Goal: Task Accomplishment & Management: Use online tool/utility

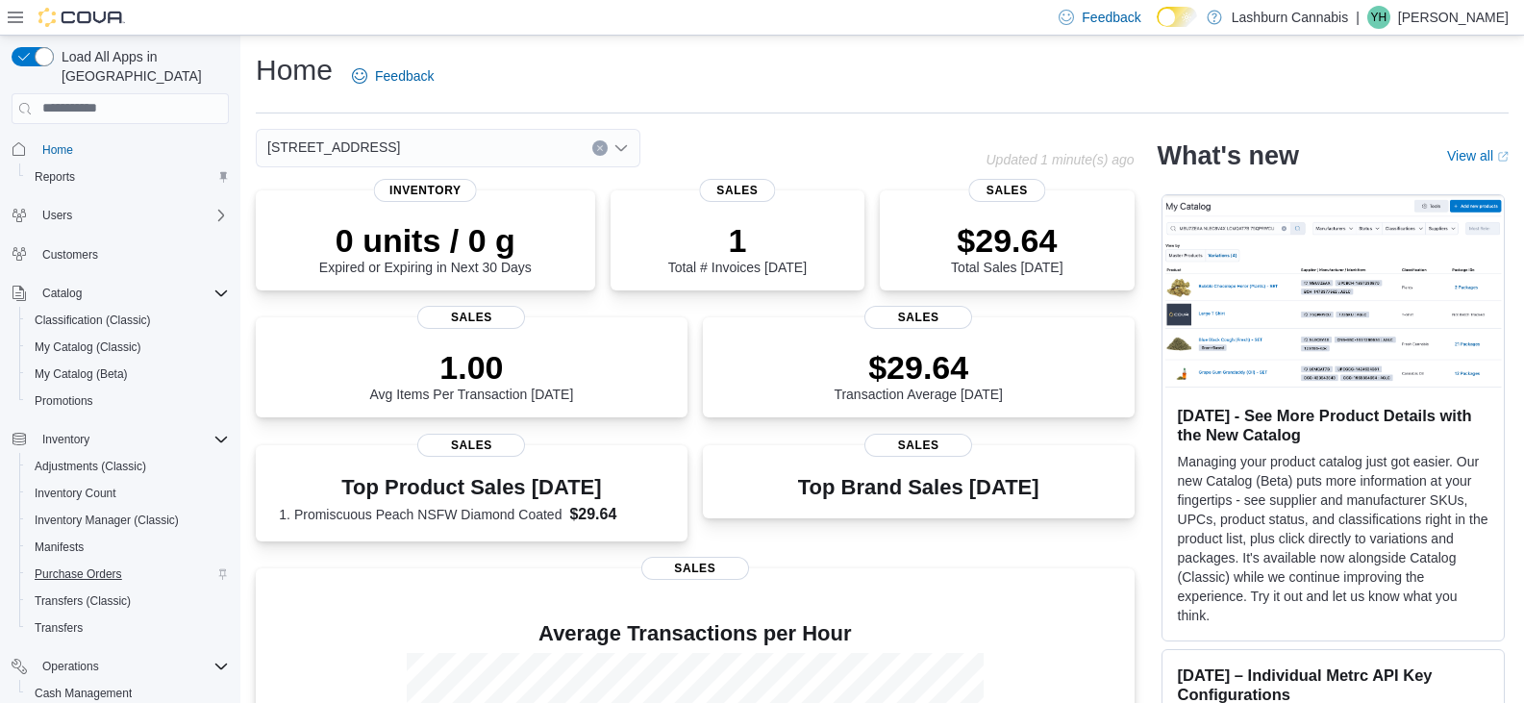
scroll to position [189, 0]
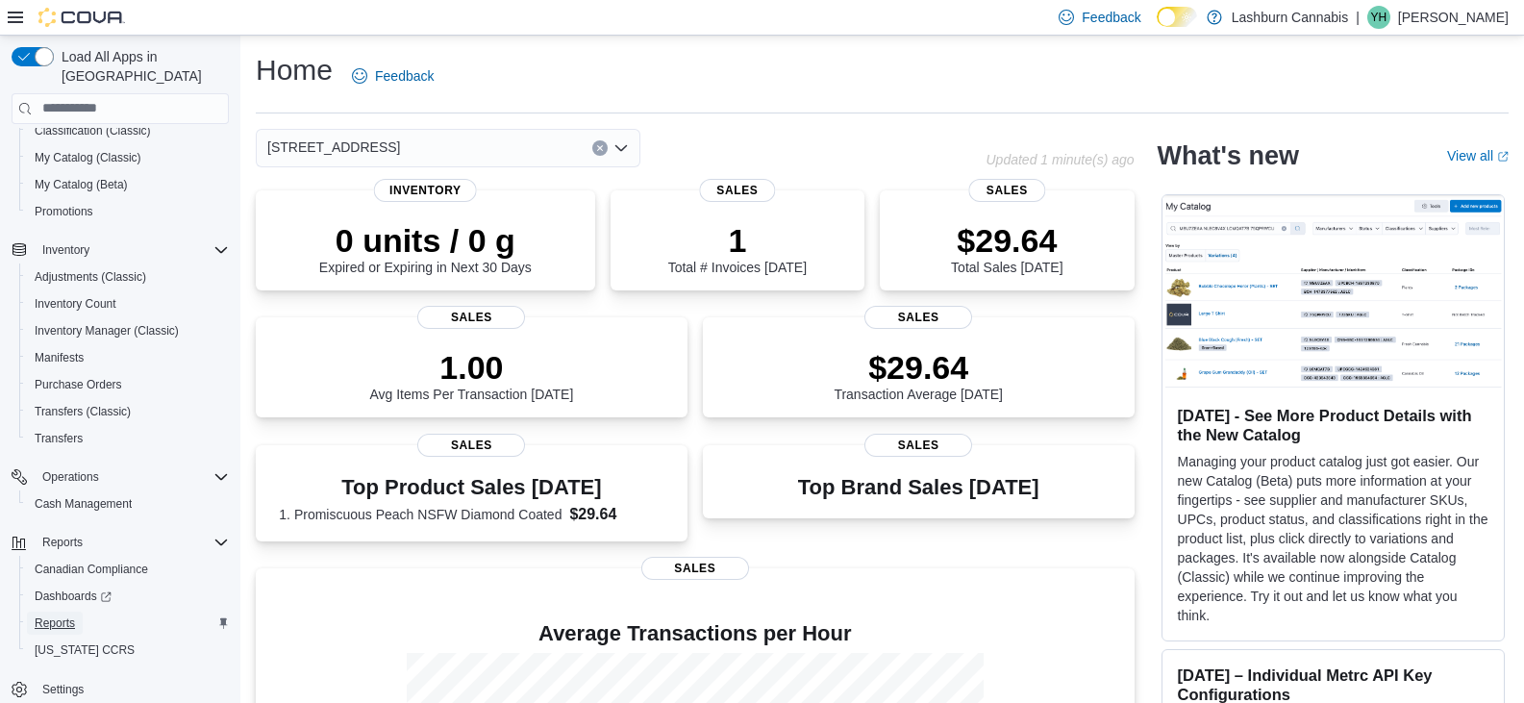
click at [61, 612] on span "Reports" at bounding box center [55, 622] width 40 height 23
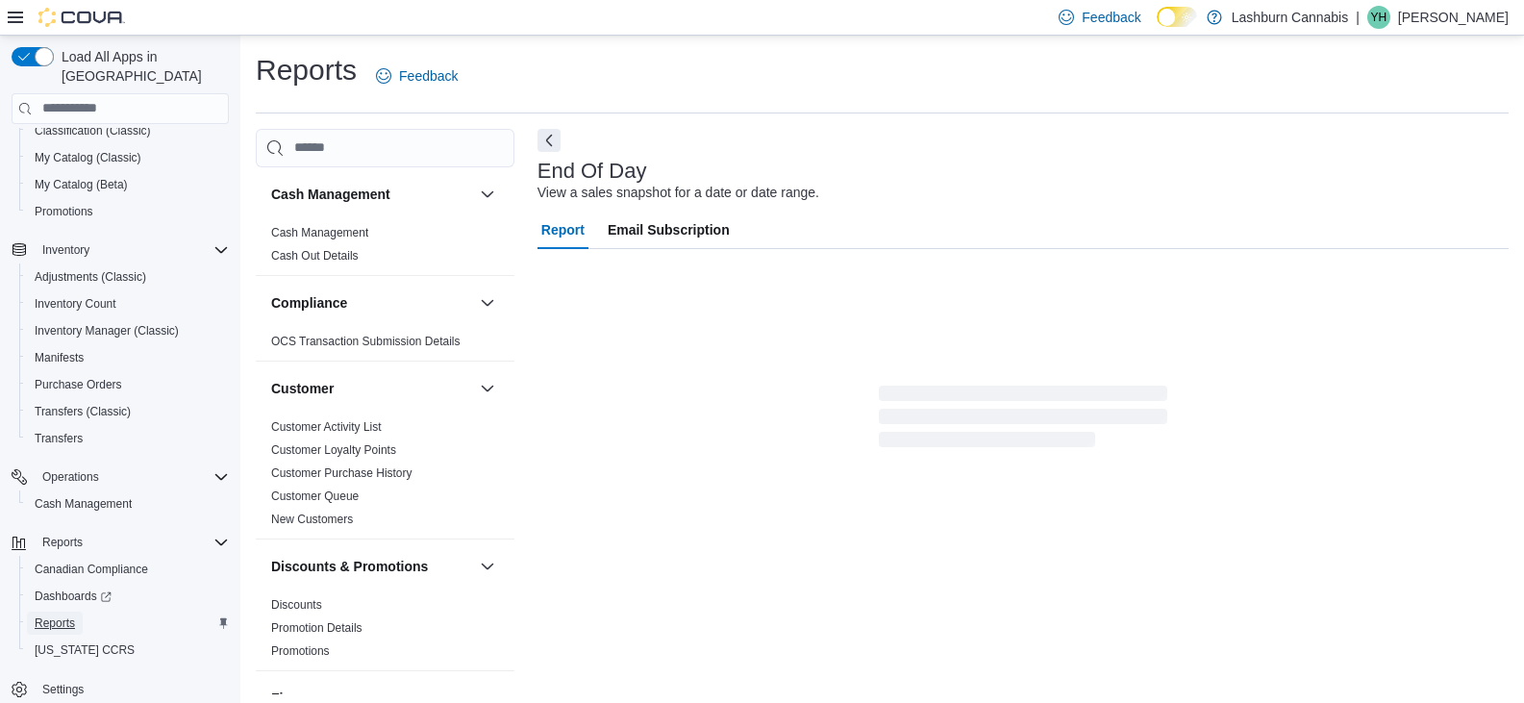
scroll to position [7, 0]
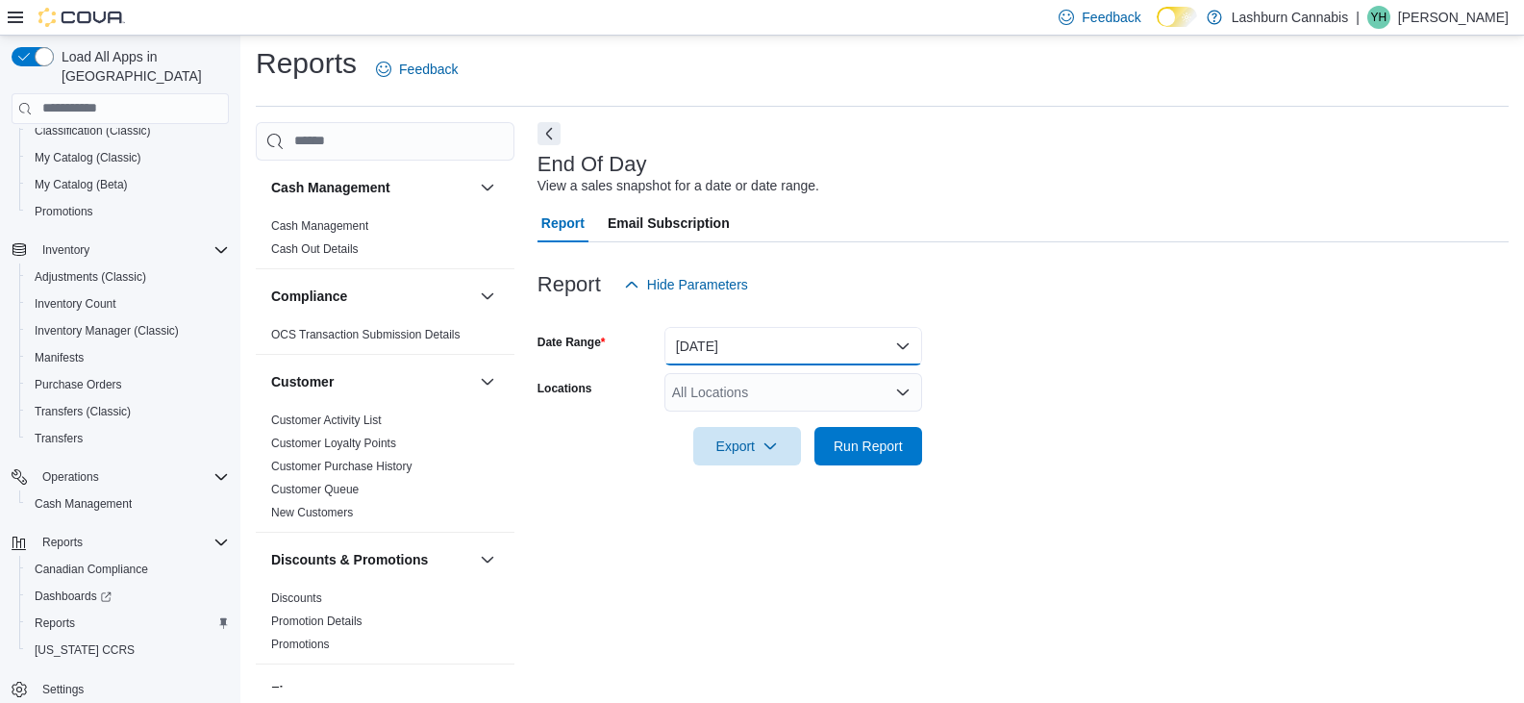
click at [816, 336] on button "Today" at bounding box center [793, 346] width 258 height 38
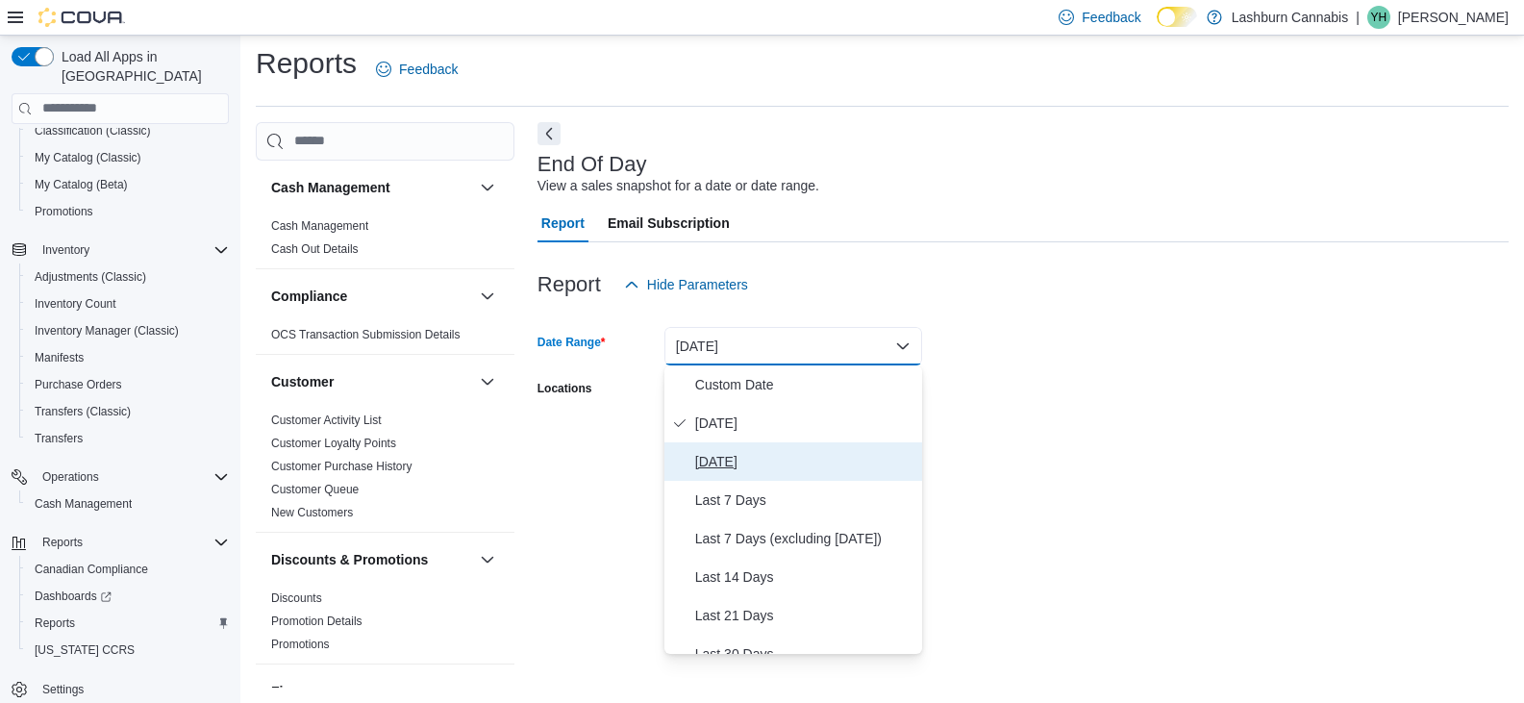
click at [742, 456] on span "Yesterday" at bounding box center [804, 461] width 219 height 23
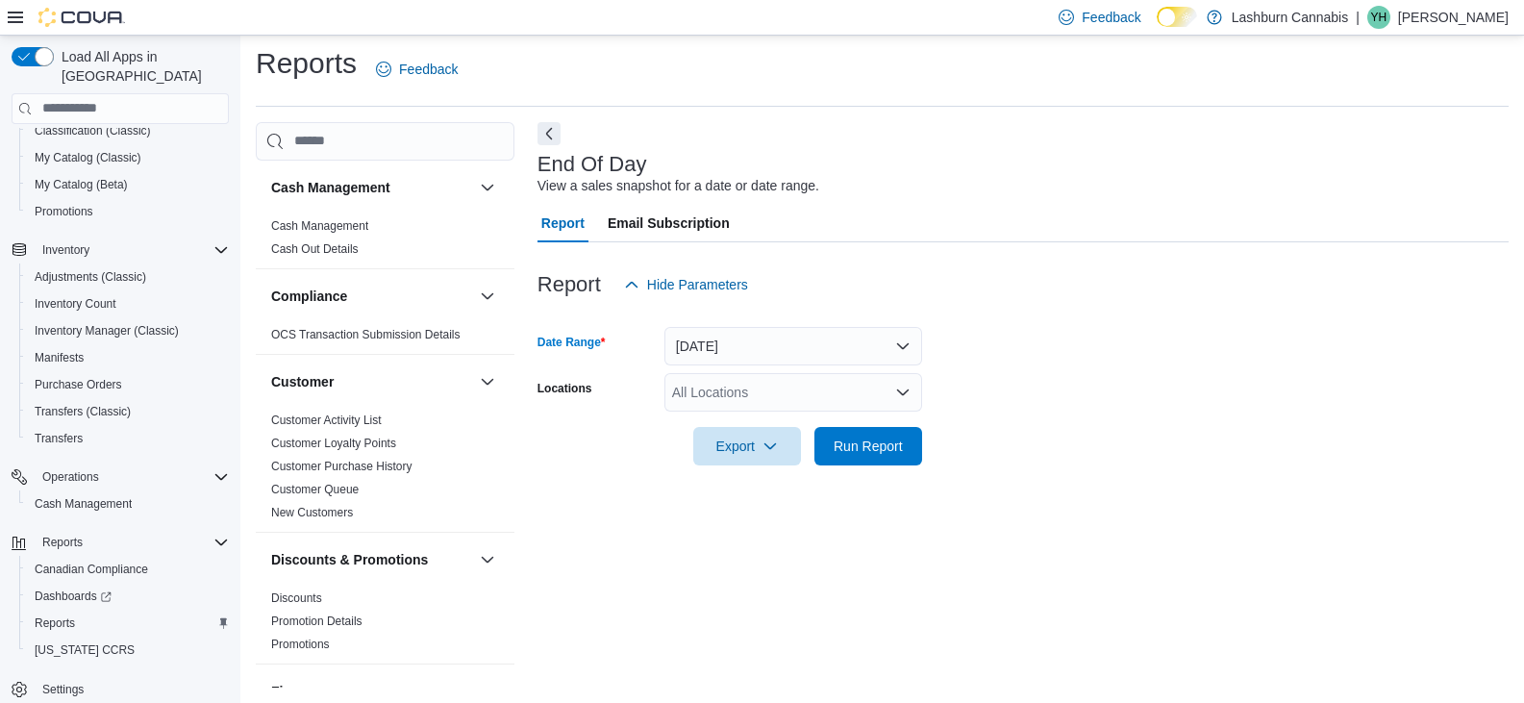
click at [751, 382] on div "All Locations" at bounding box center [793, 392] width 258 height 38
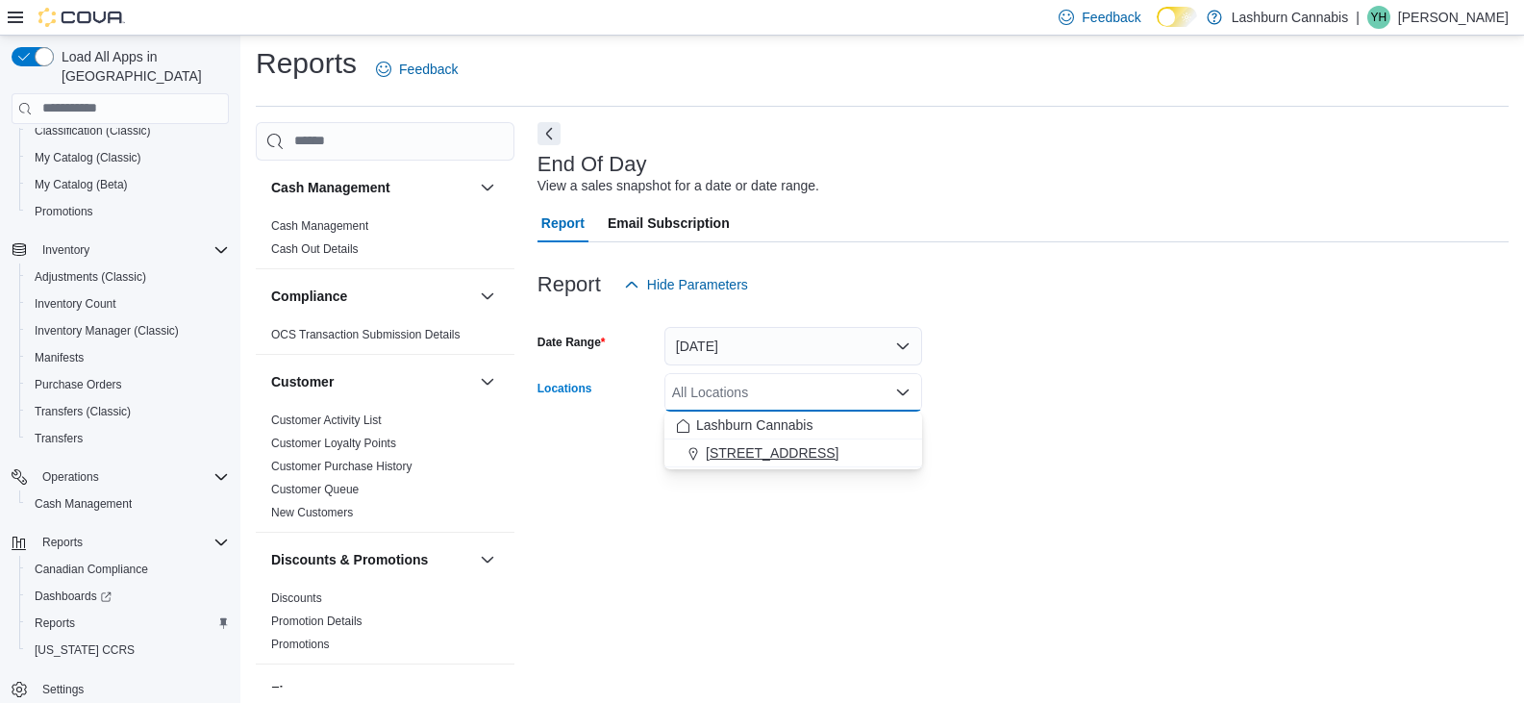
click at [749, 445] on span "83 Main St" at bounding box center [772, 452] width 133 height 19
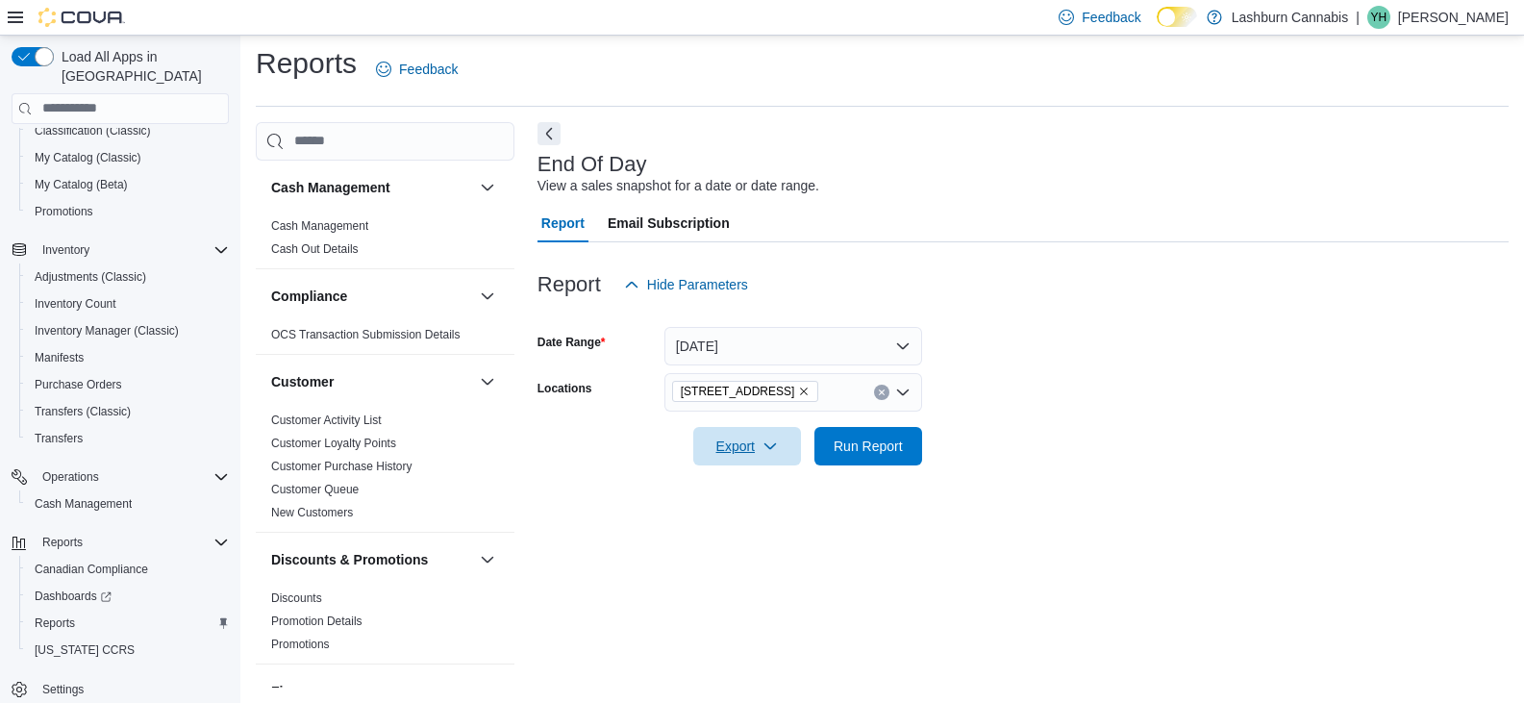
click at [749, 445] on span "Export" at bounding box center [747, 446] width 85 height 38
click at [739, 520] on span "Export to Pdf" at bounding box center [750, 522] width 87 height 15
